Goal: Find specific page/section: Find specific page/section

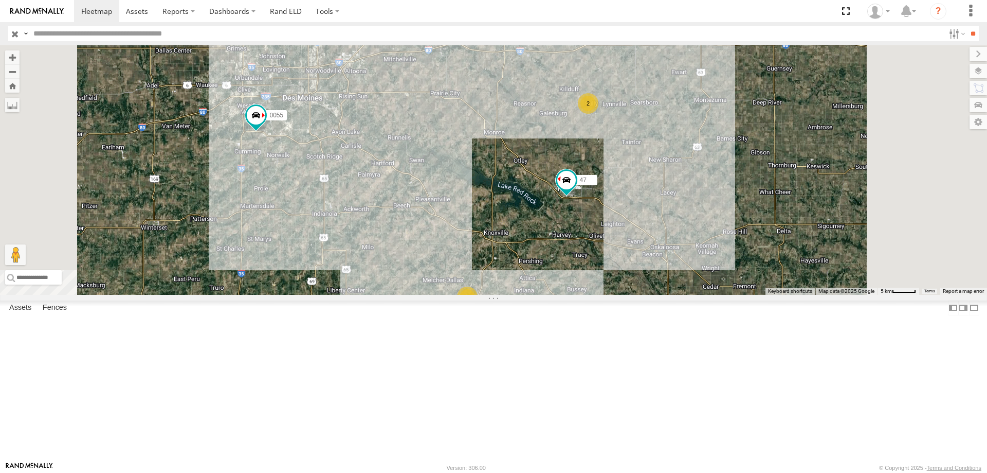
click at [478, 307] on div "2" at bounding box center [467, 296] width 21 height 21
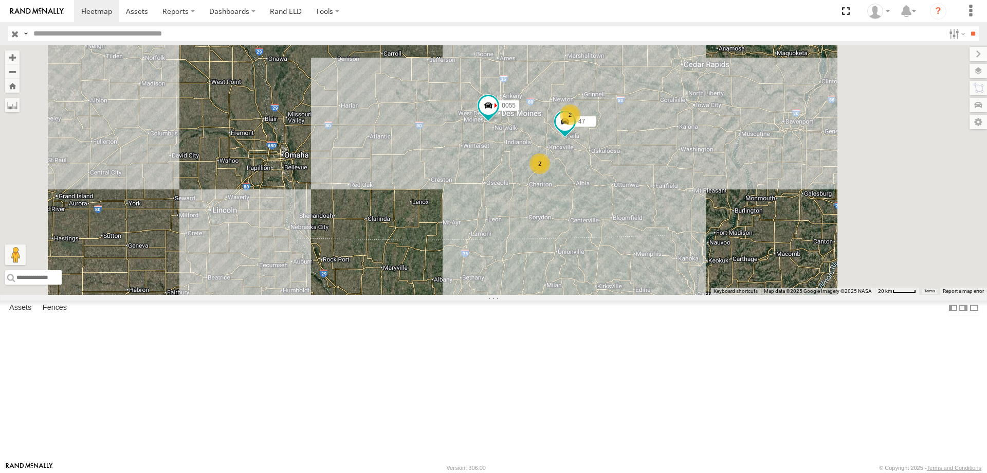
drag, startPoint x: 604, startPoint y: 248, endPoint x: 584, endPoint y: 262, distance: 24.8
click at [584, 262] on div "0055 47 2 2" at bounding box center [493, 169] width 987 height 249
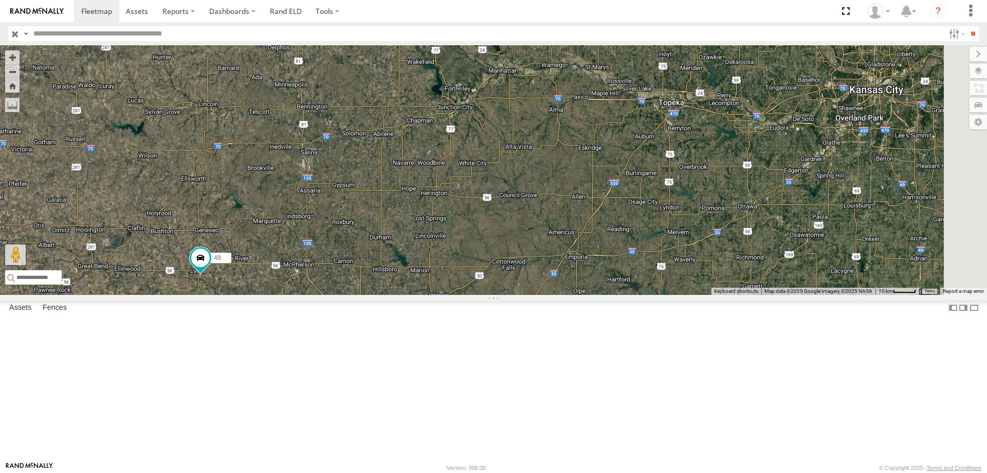
drag, startPoint x: 623, startPoint y: 228, endPoint x: 478, endPoint y: 286, distance: 156.1
click at [478, 286] on div "49 545" at bounding box center [493, 169] width 987 height 249
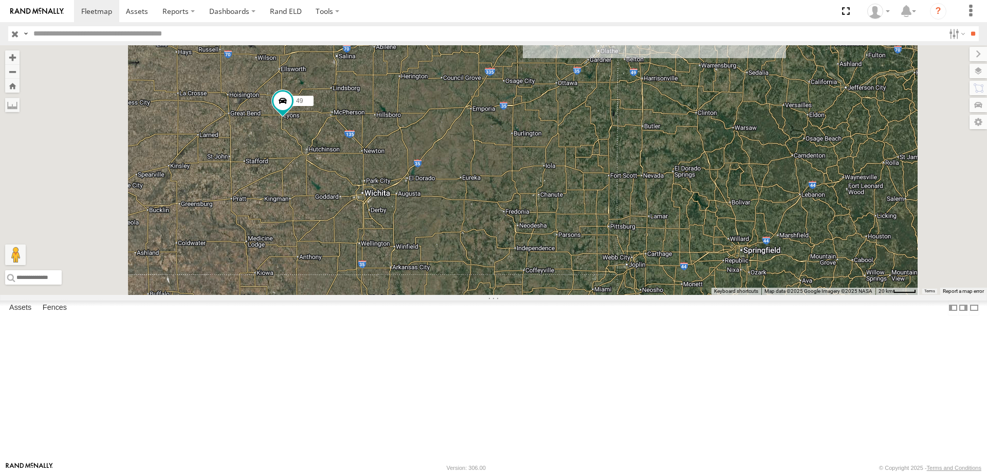
drag, startPoint x: 550, startPoint y: 362, endPoint x: 564, endPoint y: 253, distance: 109.9
click at [564, 253] on div "49 545" at bounding box center [493, 169] width 987 height 249
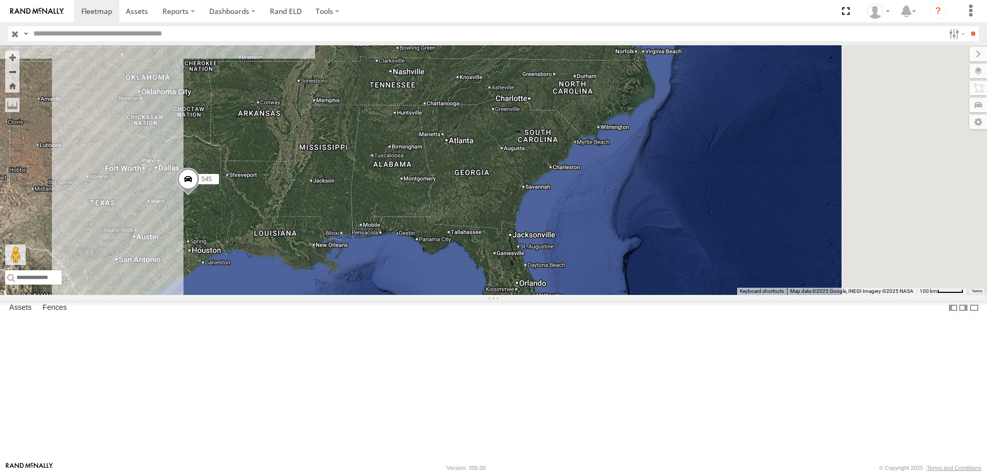
drag, startPoint x: 590, startPoint y: 266, endPoint x: 585, endPoint y: 255, distance: 12.4
click at [585, 255] on div "49 545 3 3" at bounding box center [493, 169] width 987 height 249
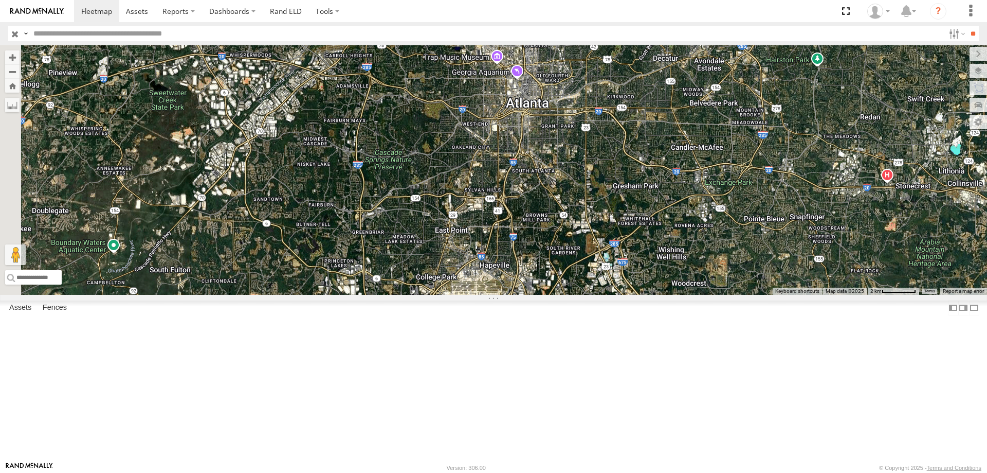
drag, startPoint x: 384, startPoint y: 197, endPoint x: 530, endPoint y: 307, distance: 182.6
click at [530, 295] on div "49 545" at bounding box center [493, 169] width 987 height 249
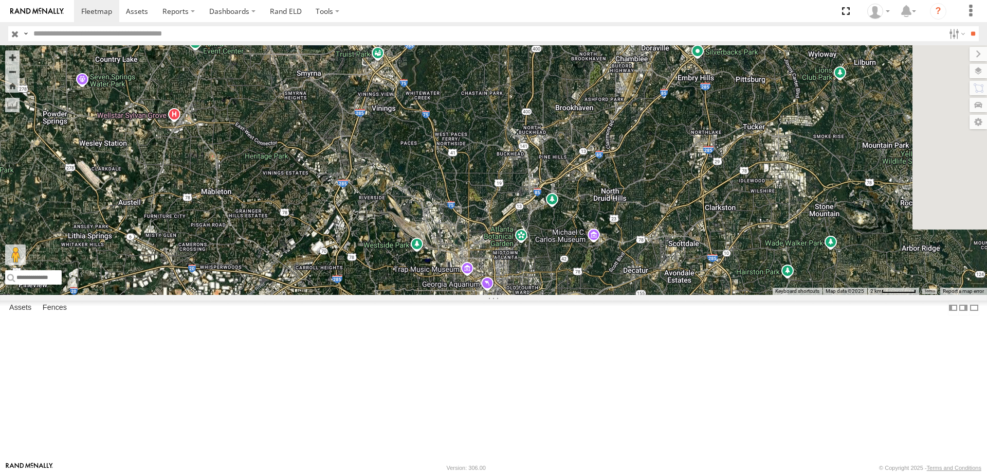
drag, startPoint x: 504, startPoint y: 271, endPoint x: 490, endPoint y: 389, distance: 118.6
click at [490, 295] on div "49 545" at bounding box center [493, 169] width 987 height 249
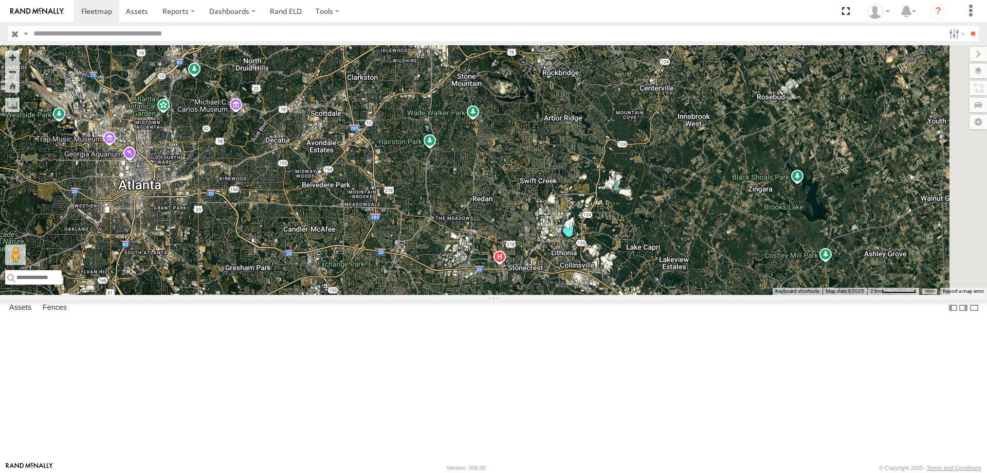
drag, startPoint x: 605, startPoint y: 271, endPoint x: 362, endPoint y: 187, distance: 257.8
click at [362, 187] on div "49 545" at bounding box center [493, 169] width 987 height 249
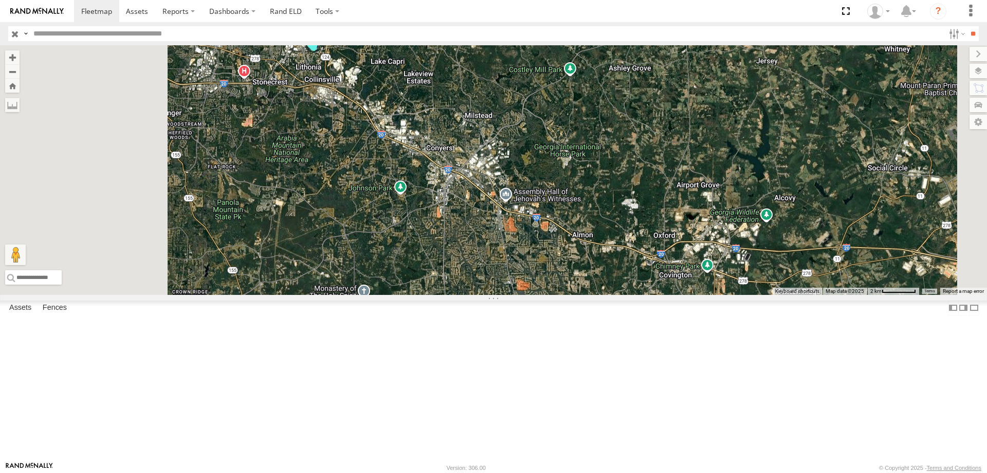
drag, startPoint x: 540, startPoint y: 317, endPoint x: 624, endPoint y: 139, distance: 196.9
click at [624, 139] on div "49 545" at bounding box center [493, 169] width 987 height 249
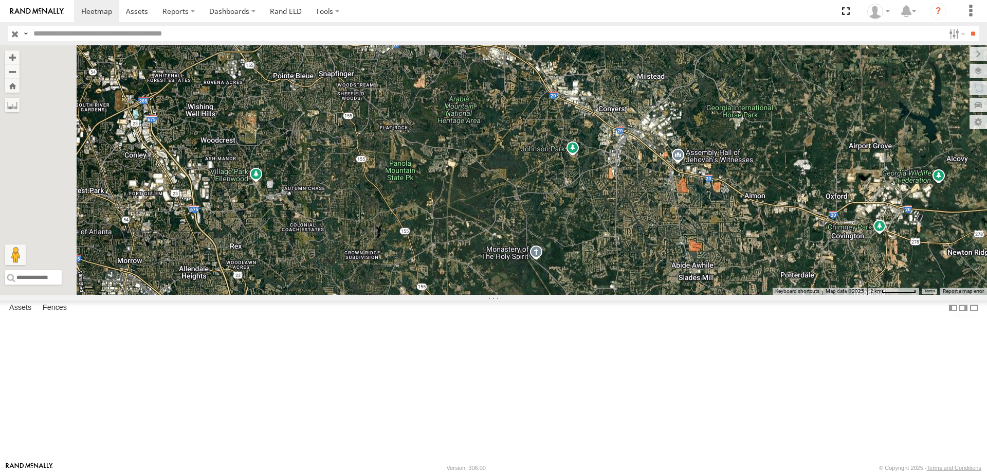
drag, startPoint x: 444, startPoint y: 279, endPoint x: 630, endPoint y: 263, distance: 185.8
click at [630, 263] on div "49 545" at bounding box center [493, 169] width 987 height 249
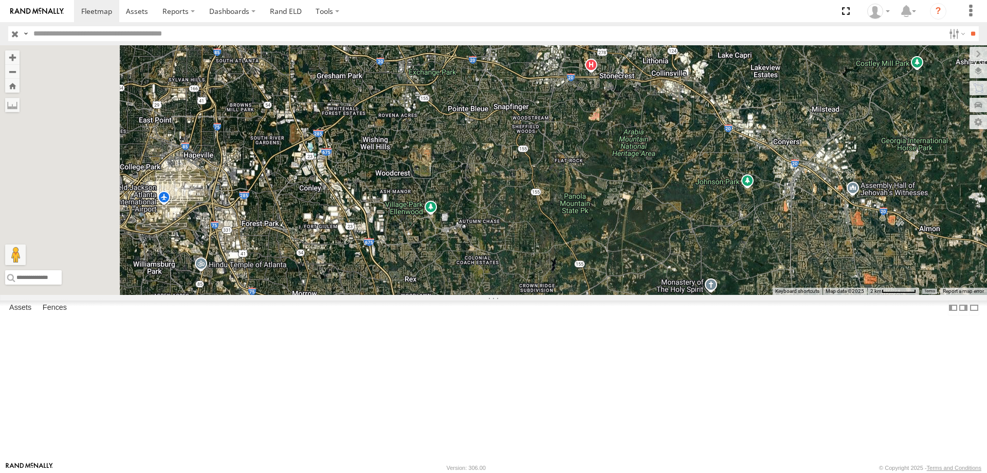
drag, startPoint x: 492, startPoint y: 157, endPoint x: 592, endPoint y: 205, distance: 111.1
click at [592, 205] on div "49 545" at bounding box center [493, 169] width 987 height 249
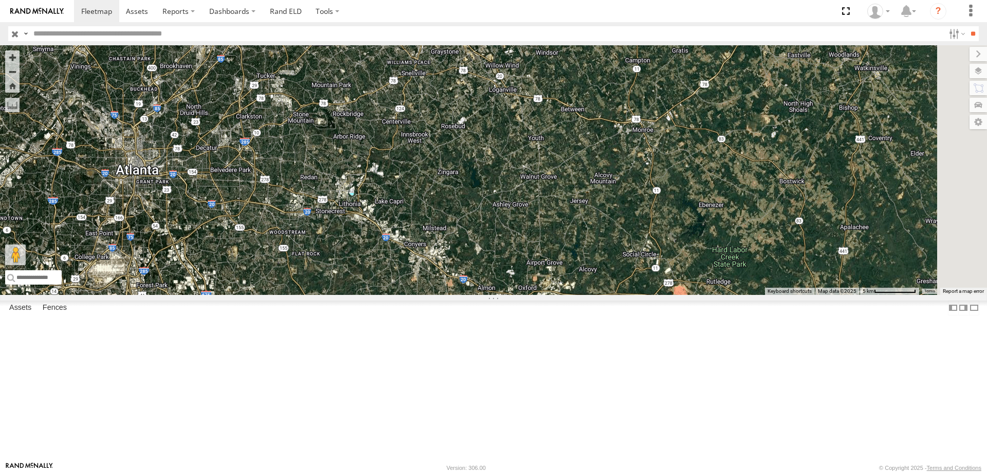
drag, startPoint x: 743, startPoint y: 286, endPoint x: 541, endPoint y: 391, distance: 227.7
click at [541, 295] on div "49 545" at bounding box center [493, 169] width 987 height 249
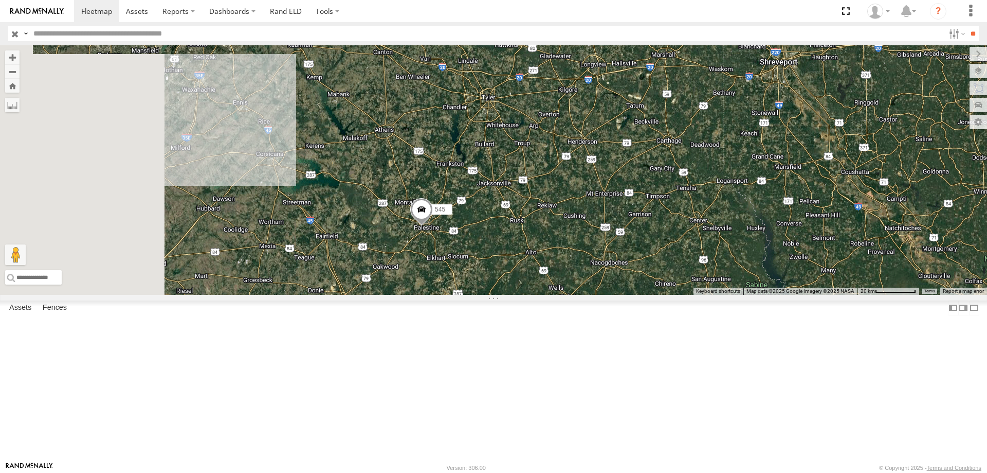
drag, startPoint x: 392, startPoint y: 325, endPoint x: 519, endPoint y: 332, distance: 126.8
click at [519, 295] on div "545 49" at bounding box center [493, 169] width 987 height 249
